Goal: Task Accomplishment & Management: Manage account settings

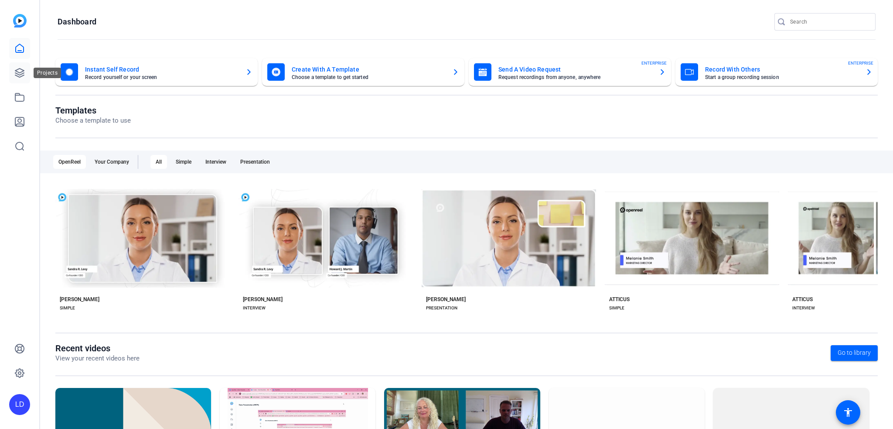
click at [19, 75] on icon at bounding box center [19, 72] width 9 height 9
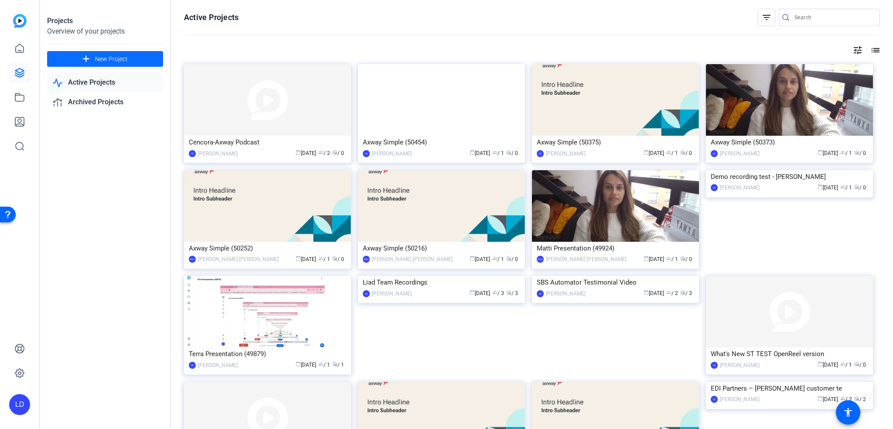
click at [121, 62] on span "New Project" at bounding box center [111, 59] width 33 height 9
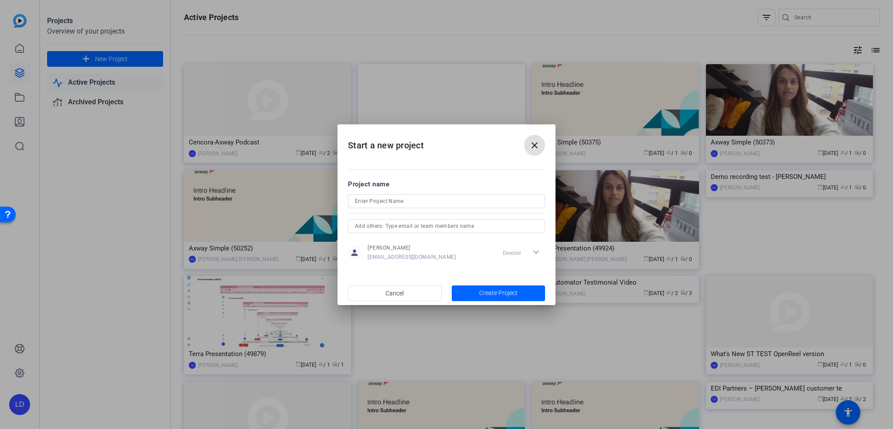
click at [417, 204] on input at bounding box center [446, 201] width 183 height 10
type input "AFAH 40 Years Customer Interviews"
click at [425, 232] on div at bounding box center [446, 226] width 183 height 14
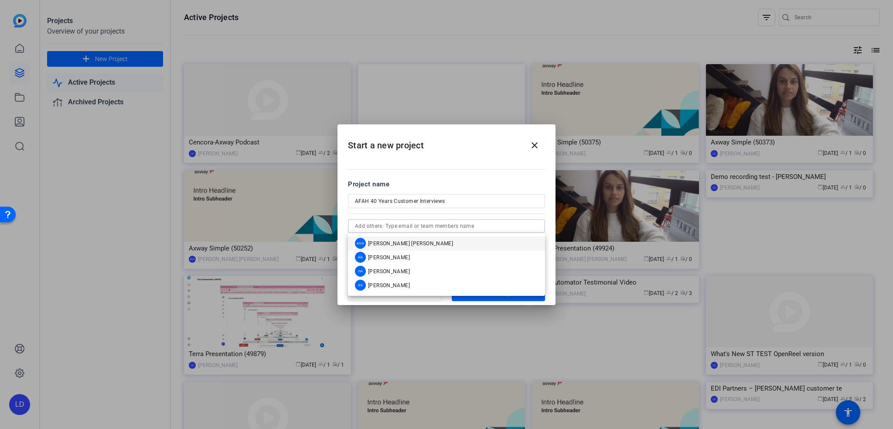
click at [415, 239] on div "AGA [PERSON_NAME] [PERSON_NAME]" at bounding box center [404, 243] width 98 height 11
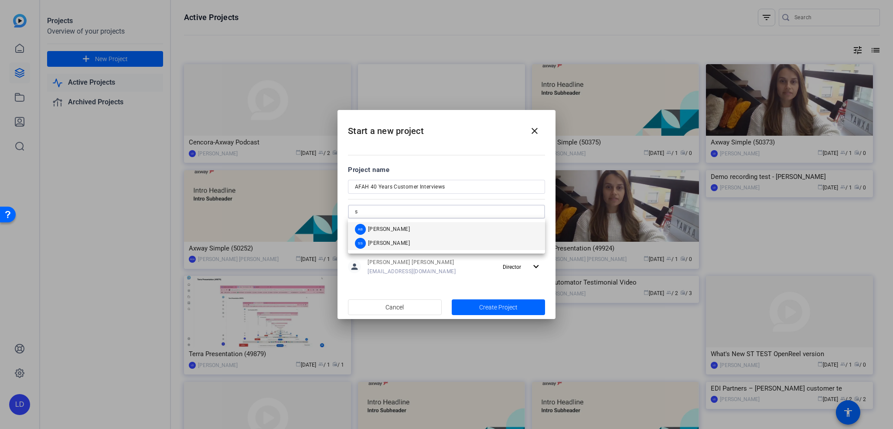
type input "s"
click at [409, 243] on mat-option "SS [PERSON_NAME]" at bounding box center [446, 243] width 197 height 14
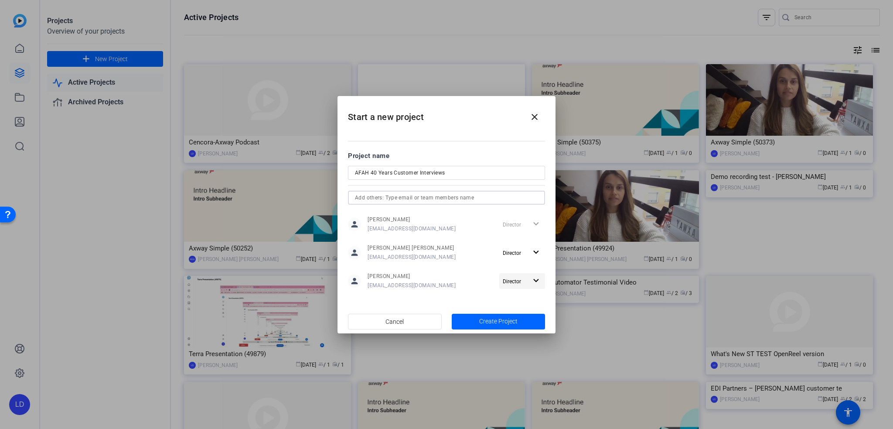
click at [539, 283] on mat-icon "expand_more" at bounding box center [536, 280] width 11 height 11
click at [535, 255] on div at bounding box center [446, 214] width 893 height 429
click at [492, 318] on span "Create Project" at bounding box center [498, 321] width 38 height 9
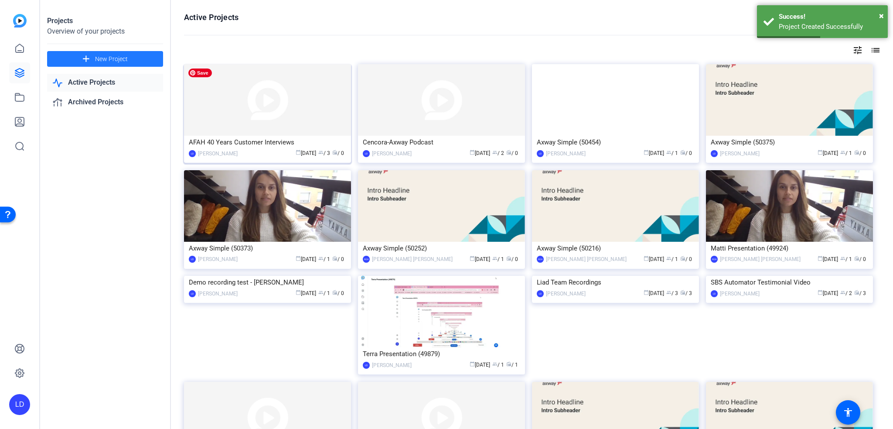
click at [324, 116] on img at bounding box center [267, 100] width 167 height 72
